Goal: Transaction & Acquisition: Book appointment/travel/reservation

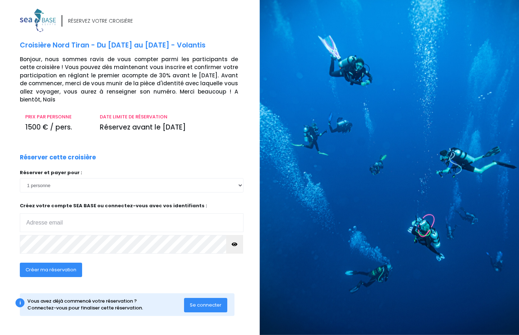
type input "[EMAIL_ADDRESS][DOMAIN_NAME]"
click at [59, 272] on span "Créer ma réservation" at bounding box center [51, 270] width 51 height 7
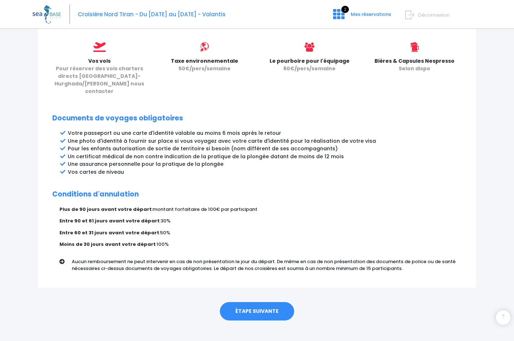
scroll to position [318, 0]
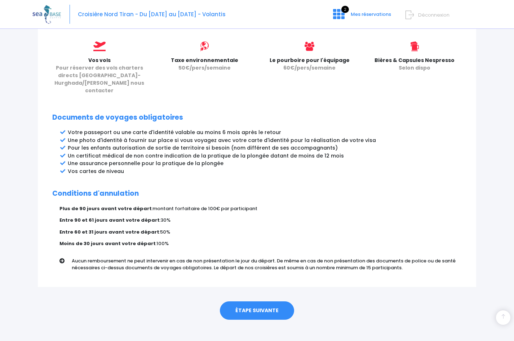
click at [260, 305] on link "ÉTAPE SUIVANTE" at bounding box center [257, 310] width 74 height 19
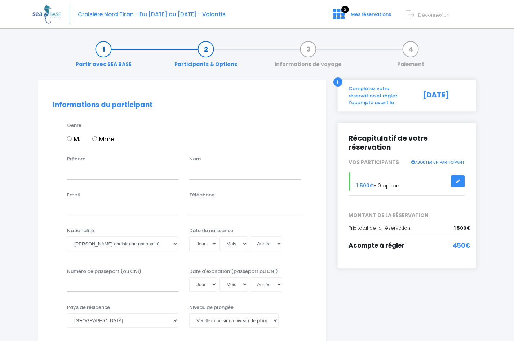
click at [70, 139] on input "M." at bounding box center [69, 138] width 5 height 5
radio input "true"
click at [92, 175] on input "Prénom" at bounding box center [122, 172] width 111 height 14
type input "Jean francois"
type input "Aries"
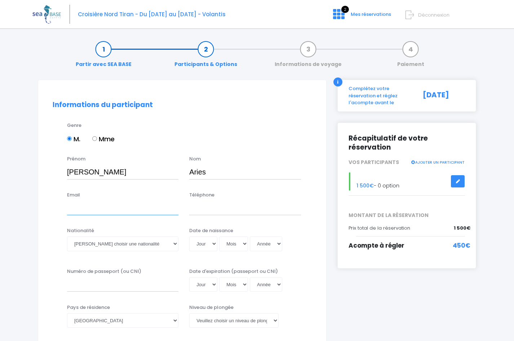
type input "jeanfrancois.aries@syderal.fr"
type input "0685042959"
drag, startPoint x: 164, startPoint y: 205, endPoint x: 58, endPoint y: 198, distance: 105.8
click at [58, 198] on div "Email jeanfrancois.aries@syderal.fr Téléphone 0685042959" at bounding box center [182, 205] width 270 height 28
type input "jfaries@outlook.fr"
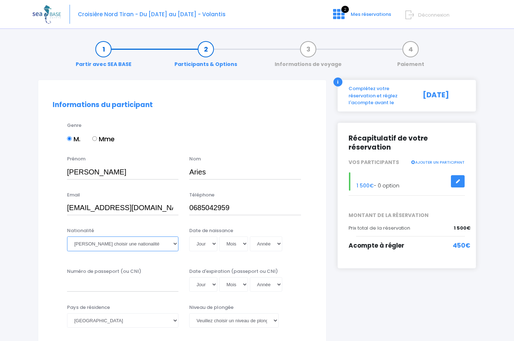
click at [166, 250] on select "Veuillez choisir une nationalité Afghane Albanaise Algerienne Allemande America…" at bounding box center [122, 243] width 111 height 14
select select "Française"
click at [67, 236] on select "Veuillez choisir une nationalité Afghane Albanaise Algerienne Allemande America…" at bounding box center [122, 243] width 111 height 14
click at [214, 244] on select "Jour 01 02 03 04 05 06 07 08 09 10 11 12 13 14 15 16 17 18 19 20 21 22 23 24 25…" at bounding box center [203, 243] width 28 height 14
select select "09"
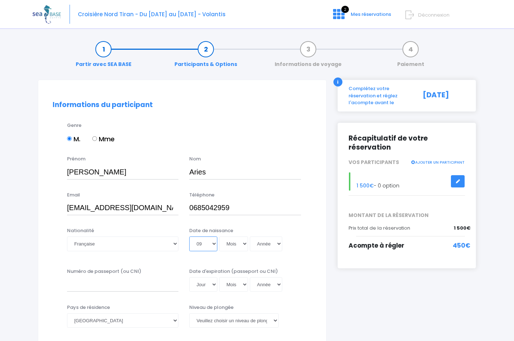
click at [189, 236] on select "Jour 01 02 03 04 05 06 07 08 09 10 11 12 13 14 15 16 17 18 19 20 21 22 23 24 25…" at bounding box center [203, 243] width 28 height 14
click at [242, 245] on select "Mois 01 02 03 04 05 06 07 08 09 10 11 12" at bounding box center [233, 243] width 29 height 14
select select "02"
click at [219, 236] on select "Mois 01 02 03 04 05 06 07 08 09 10 11 12" at bounding box center [233, 243] width 29 height 14
click at [265, 243] on select "Année 2045 2044 2043 2042 2041 2040 2039 2038 2037 2036 2035 2034 2033 2032 203…" at bounding box center [266, 243] width 32 height 14
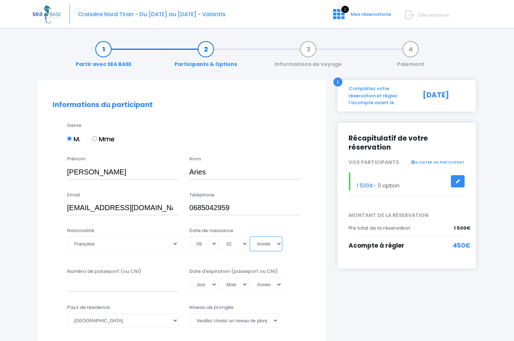
select select "1974"
click at [250, 236] on select "Année 2045 2044 2043 2042 2041 2040 2039 2038 2037 2036 2035 2034 2033 2032 203…" at bounding box center [266, 243] width 32 height 14
type input "1974-02-09"
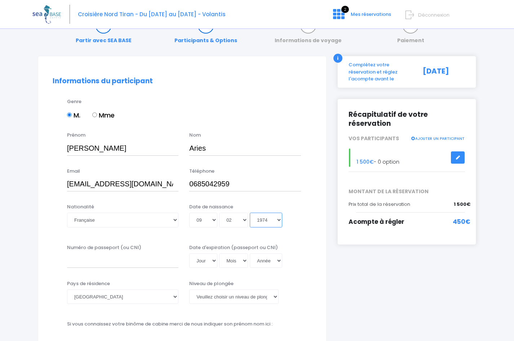
scroll to position [36, 0]
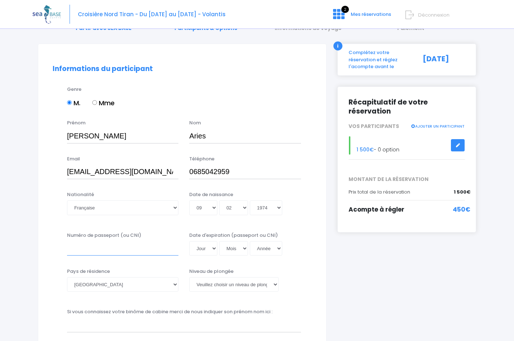
click at [120, 252] on input "Numéro de passeport (ou CNI)" at bounding box center [122, 248] width 111 height 14
click at [227, 286] on select "Veuillez choisir un niveau de plongée Non plongeur Junior OW diver Adventure OW…" at bounding box center [233, 284] width 89 height 14
select select "N3"
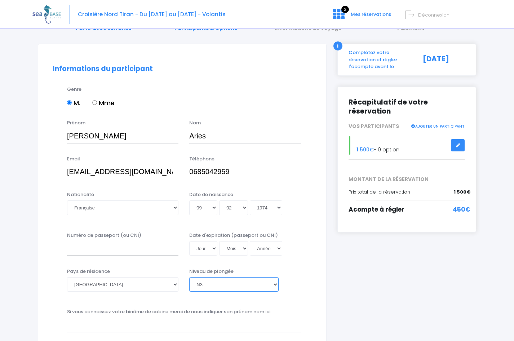
click at [189, 277] on select "Veuillez choisir un niveau de plongée Non plongeur Junior OW diver Adventure OW…" at bounding box center [233, 284] width 89 height 14
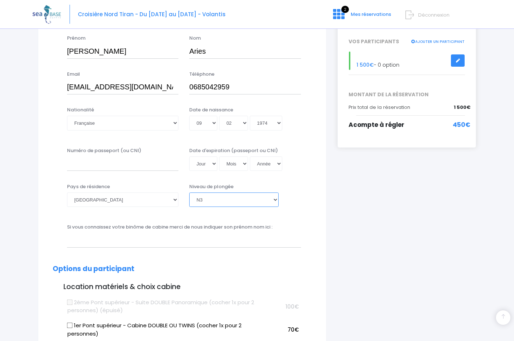
scroll to position [108, 0]
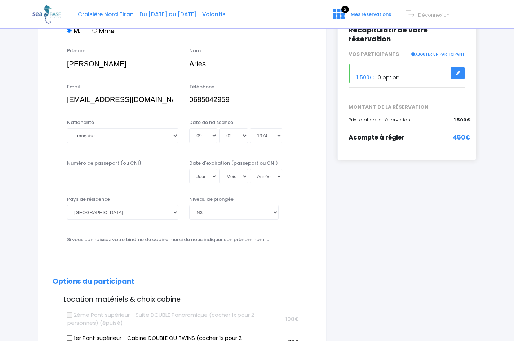
click at [160, 179] on input "Numéro de passeport (ou CNI)" at bounding box center [122, 176] width 111 height 14
click at [143, 176] on input "Numéro de passeport (ou CNI)" at bounding box center [122, 176] width 111 height 14
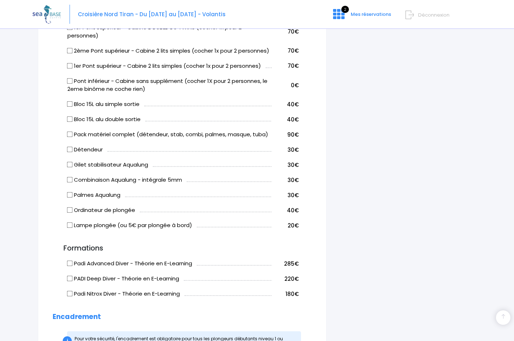
scroll to position [382, 0]
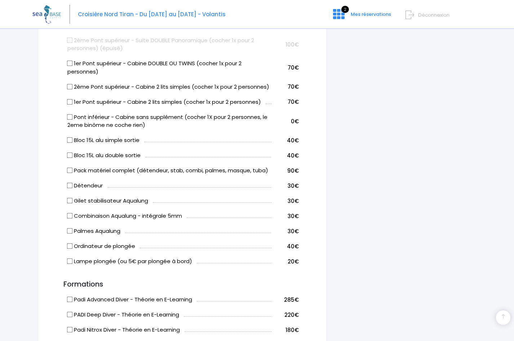
click at [71, 120] on input "Pont inférieur - Cabine sans supplément (cocher 1X pour 2 personnes, le 2eme bi…" at bounding box center [70, 117] width 6 height 6
checkbox input "true"
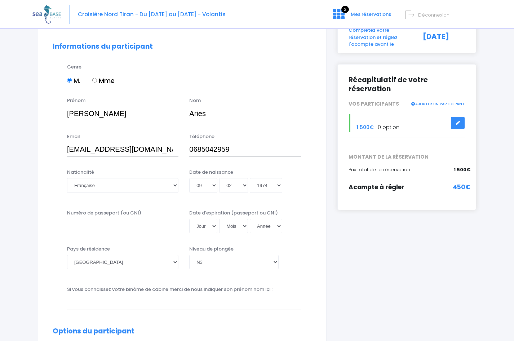
scroll to position [94, 0]
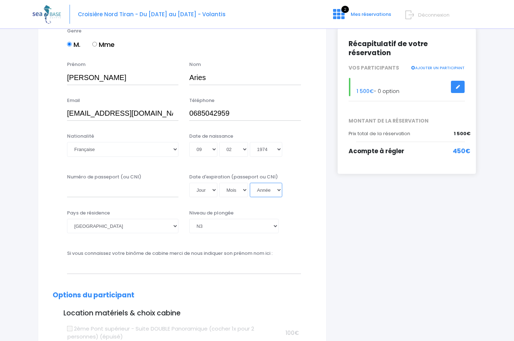
click at [277, 188] on select "Année 2045 2044 2043 2042 2041 2040 2039 2038 2037 2036 2035 2034 2033 2032 203…" at bounding box center [266, 190] width 32 height 14
select select "2026"
click at [250, 183] on select "Année 2045 2044 2043 2042 2041 2040 2039 2038 2037 2036 2035 2034 2033 2032 203…" at bounding box center [266, 190] width 32 height 14
click at [246, 188] on select "Mois 01 02 03 04 05 06 07 08 09 10 11 12" at bounding box center [233, 190] width 29 height 14
select select "02"
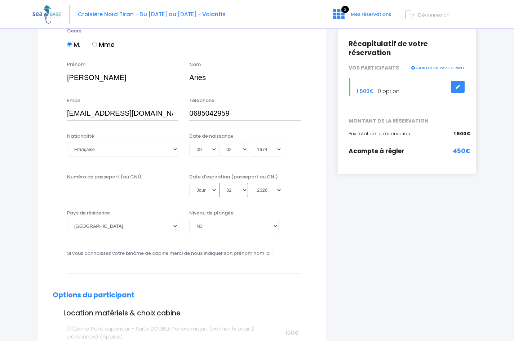
click at [219, 183] on select "Mois 01 02 03 04 05 06 07 08 09 10 11 12" at bounding box center [233, 190] width 29 height 14
click at [212, 190] on select "Jour 01 02 03 04 05 06 07 08 09 10 11 12 13 14 15 16 17 18 19 20 21 22 23 24 25…" at bounding box center [203, 190] width 28 height 14
select select "16"
click at [189, 197] on select "Jour 01 02 03 04 05 06 07 08 09 10 11 12 13 14 15 16 17 18 19 20 21 22 23 24 25…" at bounding box center [203, 190] width 28 height 14
type input "2026-02-16"
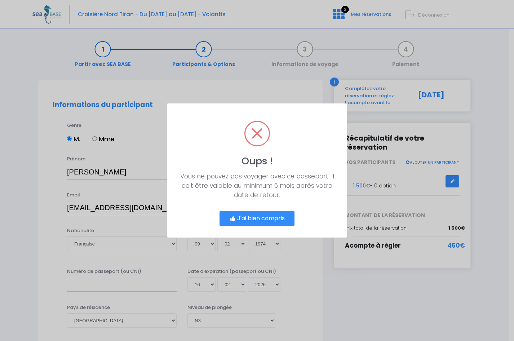
scroll to position [0, 0]
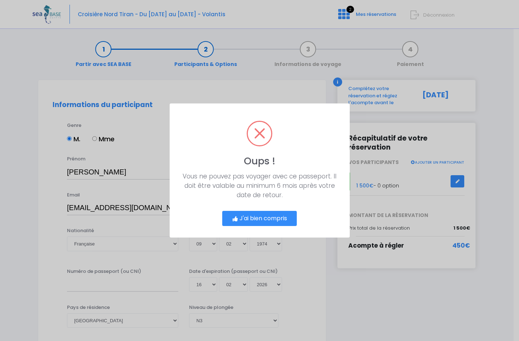
click at [277, 220] on button "J'ai bien compris" at bounding box center [259, 218] width 75 height 15
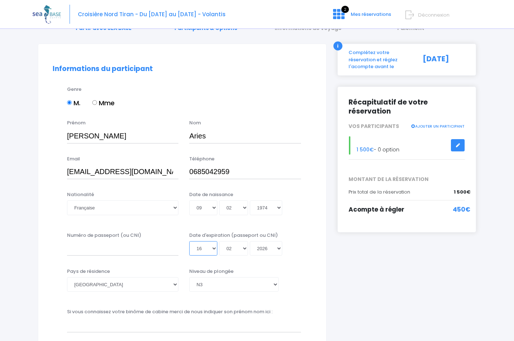
scroll to position [72, 0]
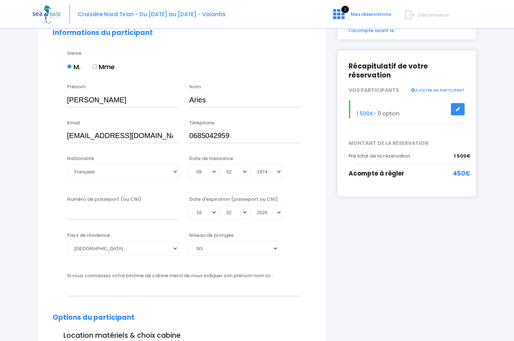
click at [126, 220] on div "Numéro de passeport (ou CNI) Date d'expiration (passeport ou CNI) Jour 01 02 03…" at bounding box center [182, 210] width 270 height 29
click at [128, 214] on input "Numéro de passeport (ou CNI)" at bounding box center [122, 212] width 111 height 14
click at [144, 215] on input "Numéro de passeport (ou CNI)" at bounding box center [122, 212] width 111 height 14
click at [216, 171] on select "Jour 01 02 03 04 05 06 07 08 09 10 11 12 13 14 15 16 17 18 19 20 21 22 23 24 25…" at bounding box center [203, 171] width 28 height 14
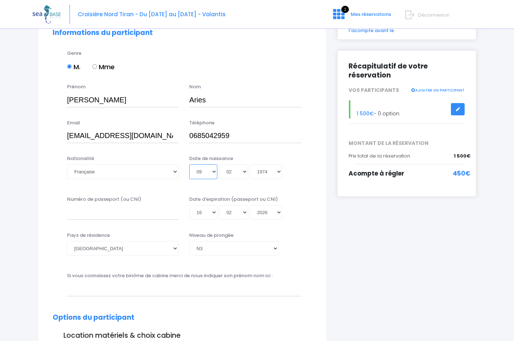
select select "04"
click at [189, 164] on select "Jour 01 02 03 04 05 06 07 08 09 10 11 12 13 14 15 16 17 18 19 20 21 22 23 24 25…" at bounding box center [203, 171] width 28 height 14
type input "1974-02-04"
click at [210, 171] on select "Jour 01 02 03 04 05 06 07 08 09 10 11 12 13 14 15 16 17 18 19 20 21 22 23 24 25…" at bounding box center [203, 171] width 28 height 14
select select "09"
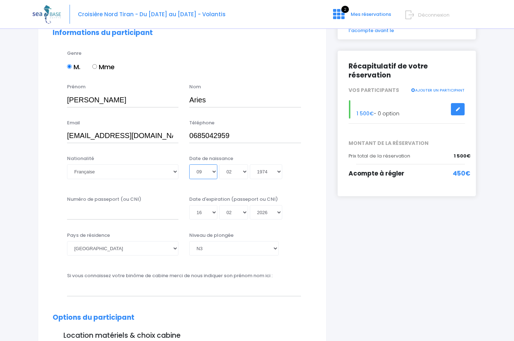
click at [189, 164] on select "Jour 01 02 03 04 05 06 07 08 09 10 11 12 13 14 15 16 17 18 19 20 21 22 23 24 25…" at bounding box center [203, 171] width 28 height 14
type input "1974-02-09"
click at [211, 214] on select "Jour 01 02 03 04 05 06 07 08 09 10 11 12 13 14 15 16 17 18 19 20 21 22 23 24 25…" at bounding box center [203, 212] width 28 height 14
select select "04"
click at [189, 219] on select "Jour 01 02 03 04 05 06 07 08 09 10 11 12 13 14 15 16 17 18 19 20 21 22 23 24 25…" at bounding box center [203, 212] width 28 height 14
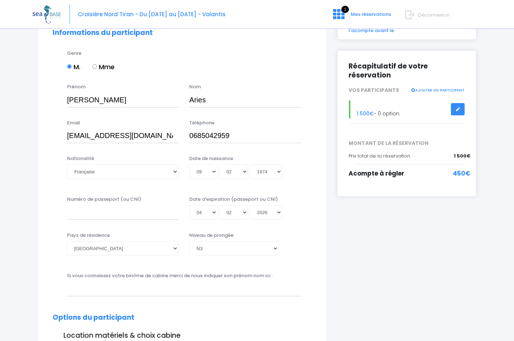
type input "2026-02-04"
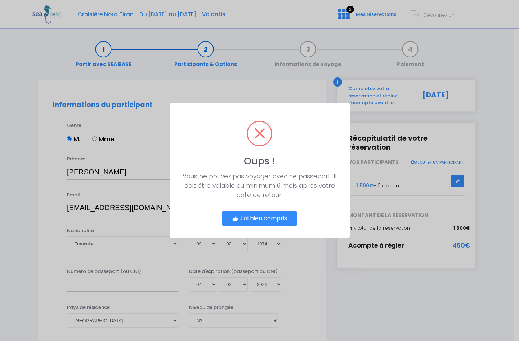
click at [279, 212] on button "J'ai bien compris" at bounding box center [259, 218] width 75 height 15
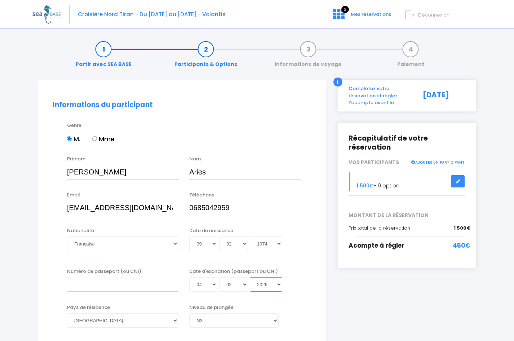
click at [273, 284] on select "Année 2045 2044 2043 2042 2041 2040 2039 2038 2037 2036 2035 2034 2033 2032 203…" at bounding box center [266, 284] width 32 height 14
select select "2035"
click at [250, 277] on select "Année 2045 2044 2043 2042 2041 2040 2039 2038 2037 2036 2035 2034 2033 2032 203…" at bounding box center [266, 284] width 32 height 14
type input "2035-02-04"
click at [110, 288] on input "Numéro de passeport (ou CNI)" at bounding box center [122, 284] width 111 height 14
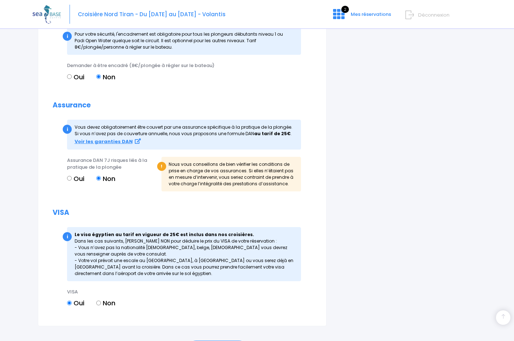
scroll to position [779, 0]
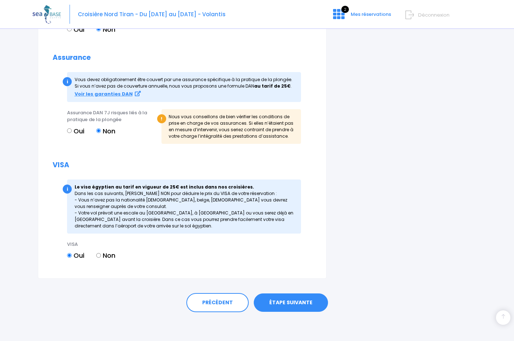
type input "200259552445"
click at [299, 304] on link "ÉTAPE SUIVANTE" at bounding box center [291, 302] width 74 height 19
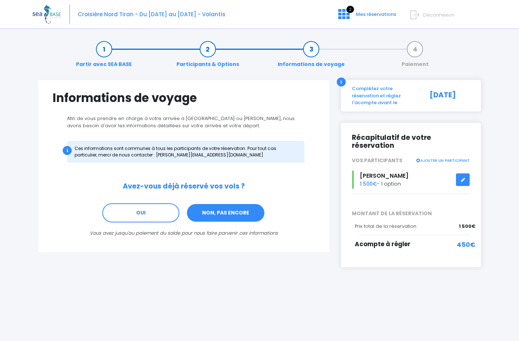
click at [227, 211] on link "NON, PAS ENCORE" at bounding box center [225, 212] width 79 height 19
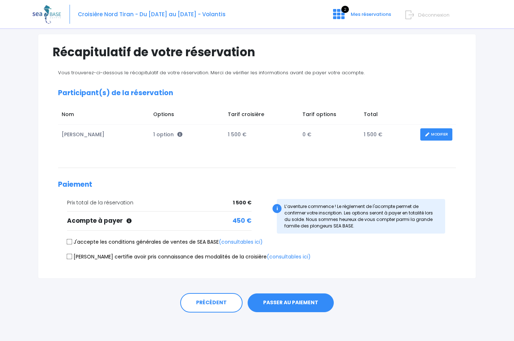
scroll to position [46, 0]
click at [69, 240] on input "J'accepte les conditions générales de ventes de SEA BASE (consultables ici)" at bounding box center [70, 241] width 6 height 6
checkbox input "true"
click at [69, 256] on input "Je certifie avoir pris connaissance des modalités de la croisière (consultables…" at bounding box center [70, 256] width 6 height 6
checkbox input "true"
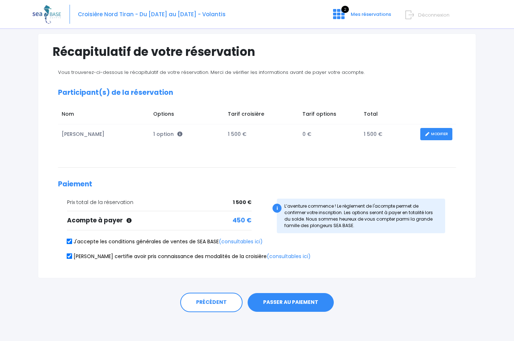
click at [301, 304] on button "PASSER AU PAIEMENT" at bounding box center [290, 302] width 86 height 19
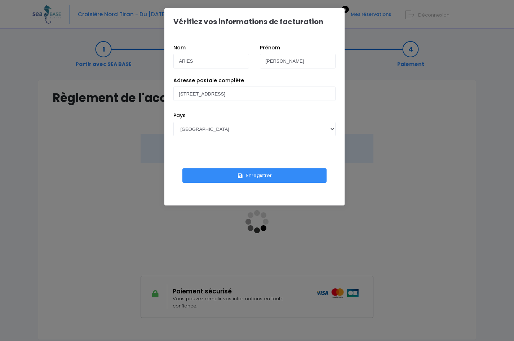
click at [280, 175] on button "Enregistrer" at bounding box center [254, 175] width 144 height 14
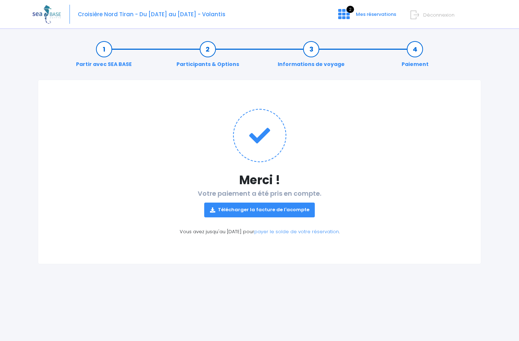
click at [278, 209] on link "Télécharger la facture de l'acompte" at bounding box center [259, 209] width 111 height 14
